Goal: Find specific page/section: Find specific page/section

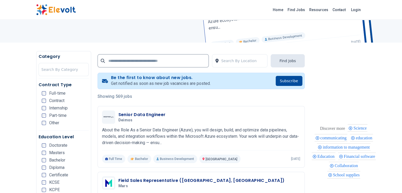
scroll to position [70, 0]
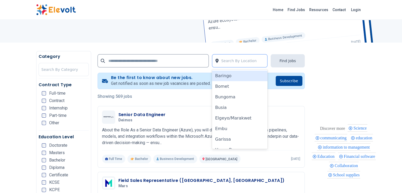
click at [234, 57] on div at bounding box center [243, 61] width 44 height 11
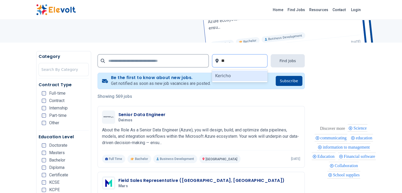
type input "*"
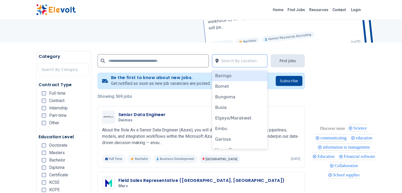
click at [239, 59] on div at bounding box center [243, 61] width 44 height 11
type input "***"
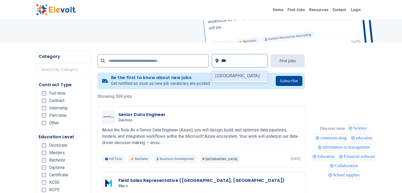
click at [258, 74] on div "[GEOGRAPHIC_DATA]" at bounding box center [240, 76] width 56 height 11
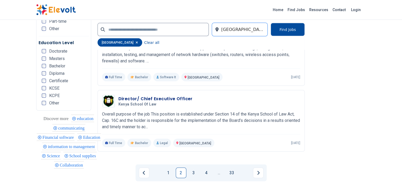
scroll to position [1096, 0]
click at [167, 167] on link "1" at bounding box center [168, 172] width 11 height 11
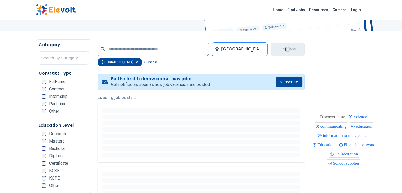
scroll to position [83, 0]
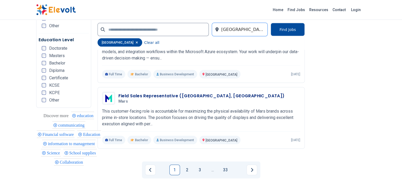
scroll to position [1099, 0]
click at [98, 157] on div "1 2 3 ... 33" at bounding box center [201, 169] width 207 height 25
